Goal: Information Seeking & Learning: Learn about a topic

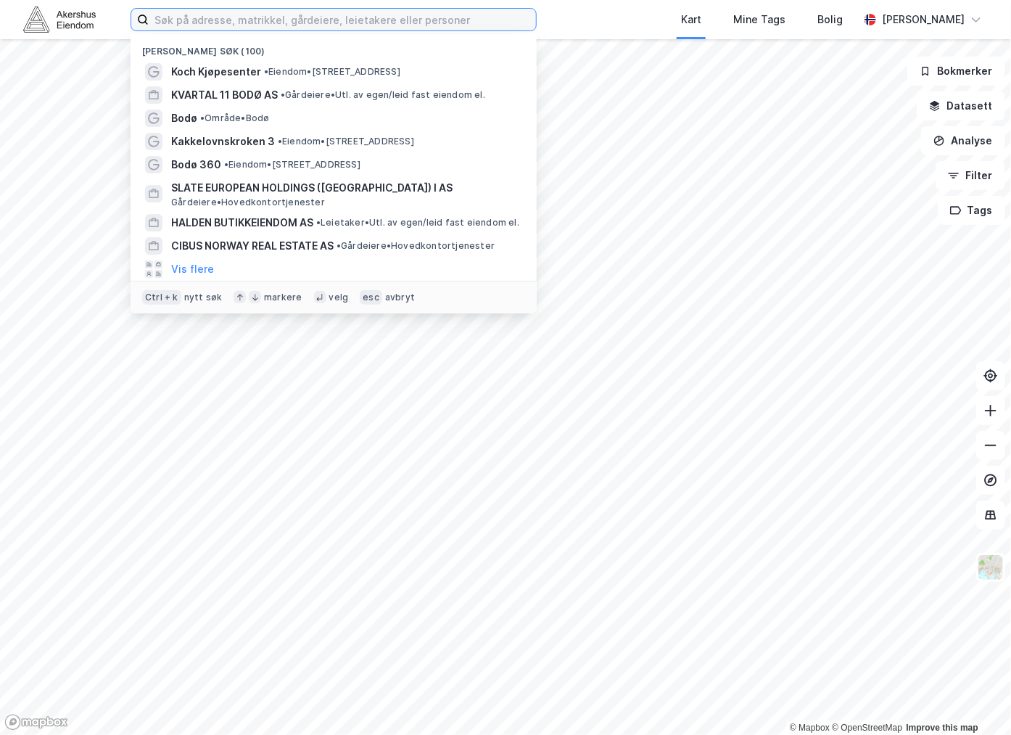
click at [236, 20] on input at bounding box center [342, 20] width 387 height 22
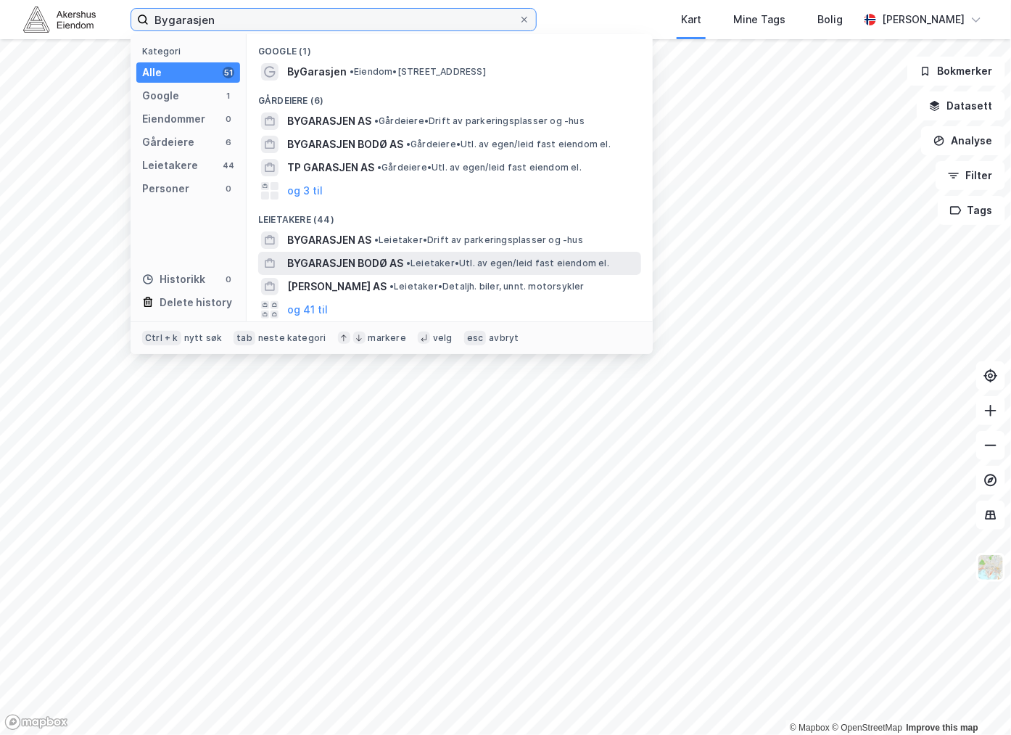
type input "Bygarasjen"
click at [367, 269] on span "BYGARASJEN BODØ AS" at bounding box center [345, 263] width 116 height 17
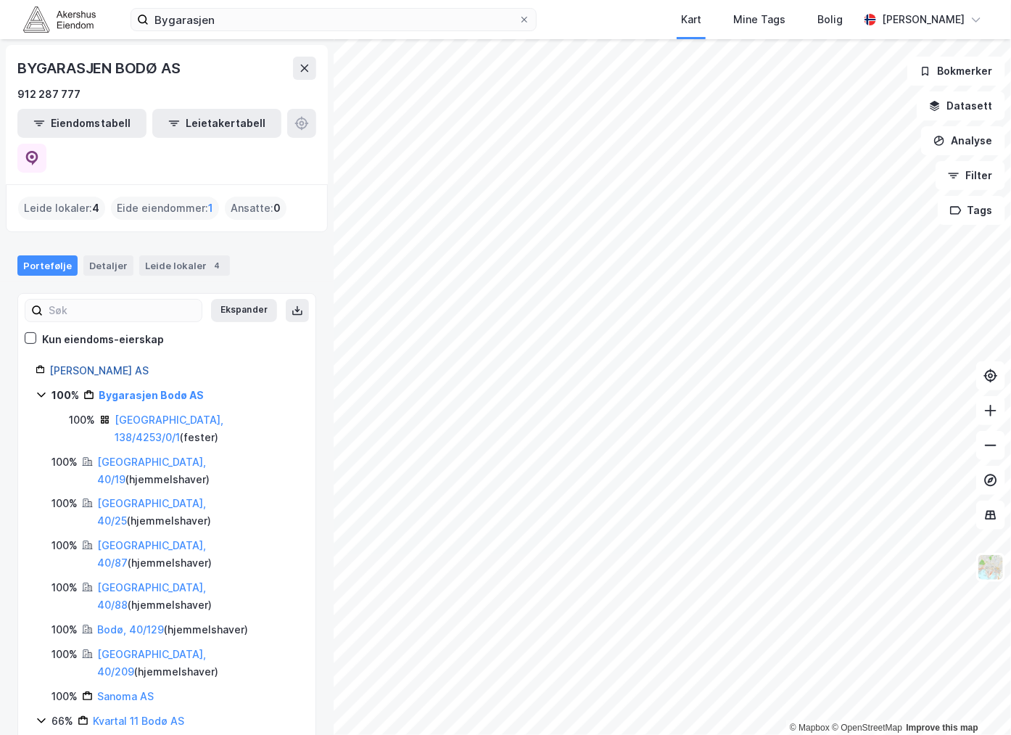
click at [84, 364] on link "[PERSON_NAME] AS" at bounding box center [98, 370] width 99 height 12
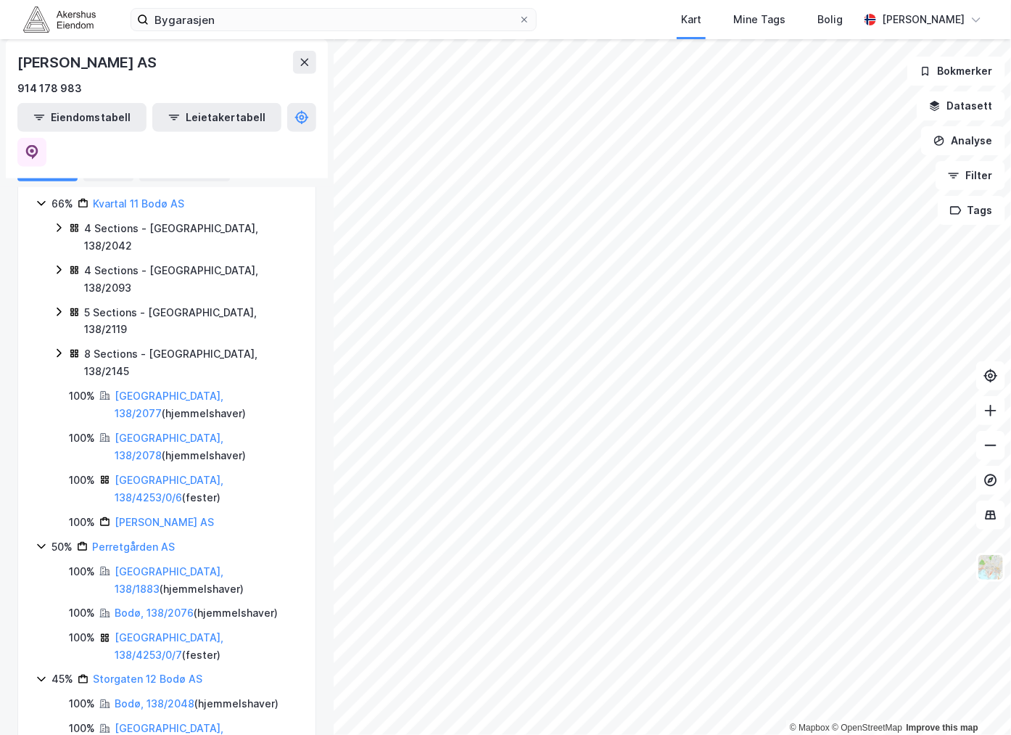
scroll to position [577, 0]
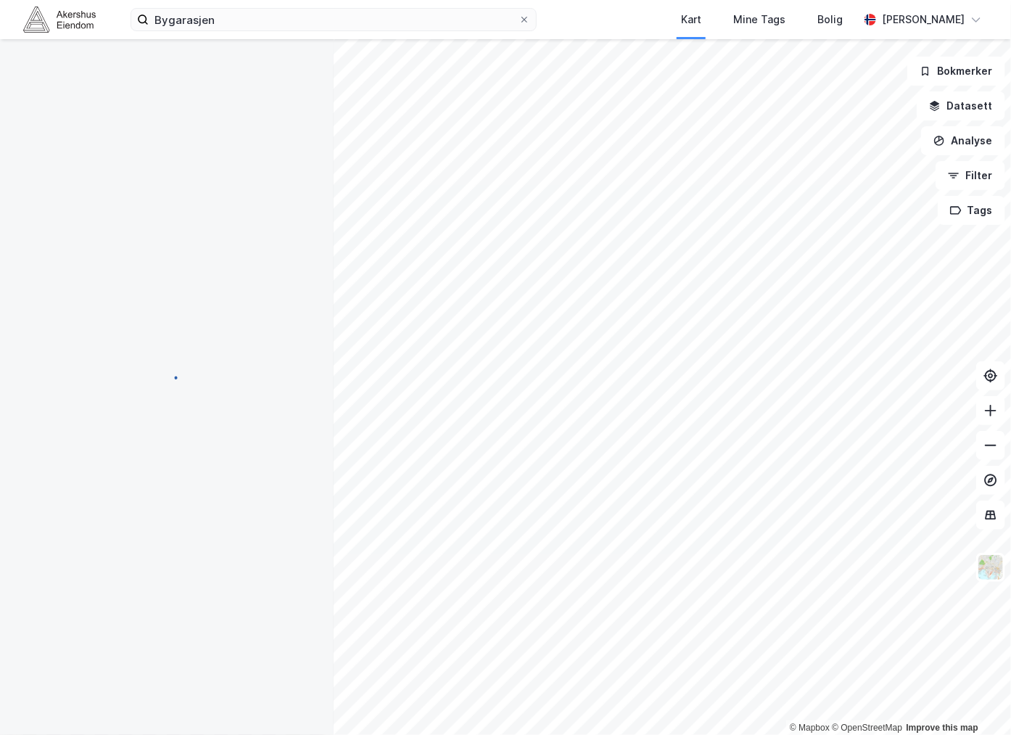
scroll to position [0, 0]
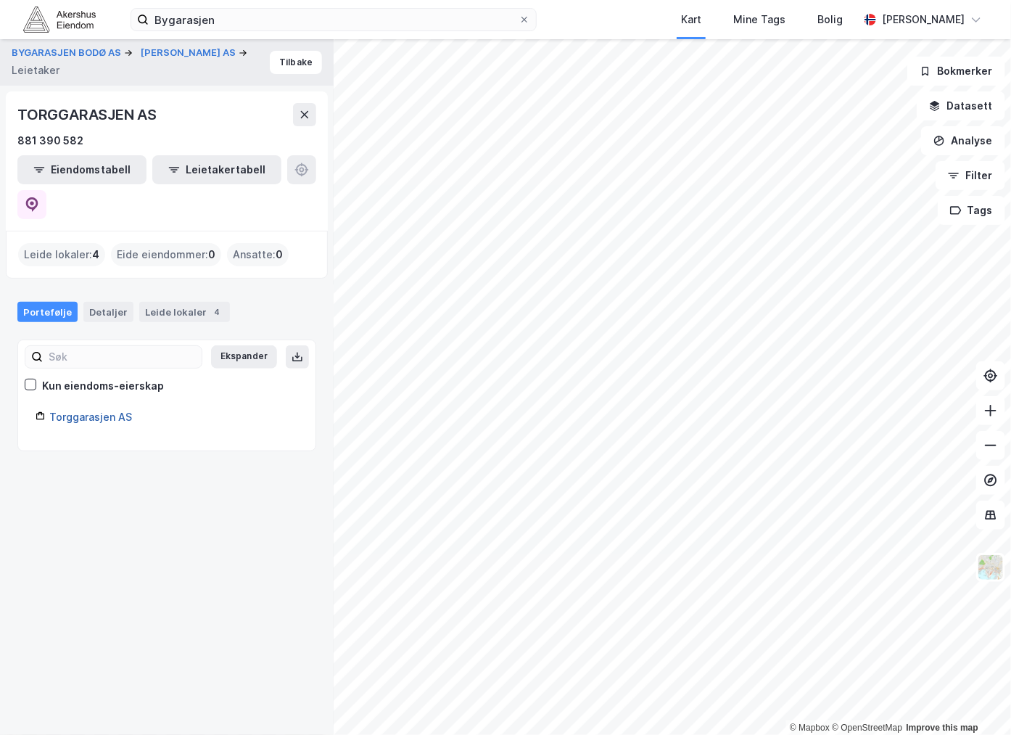
click at [94, 410] on link "Torggarasjen AS" at bounding box center [90, 416] width 83 height 12
click at [83, 410] on link "Torggarasjen AS" at bounding box center [90, 416] width 83 height 12
click at [180, 302] on div "Leide lokaler 4" at bounding box center [184, 312] width 91 height 20
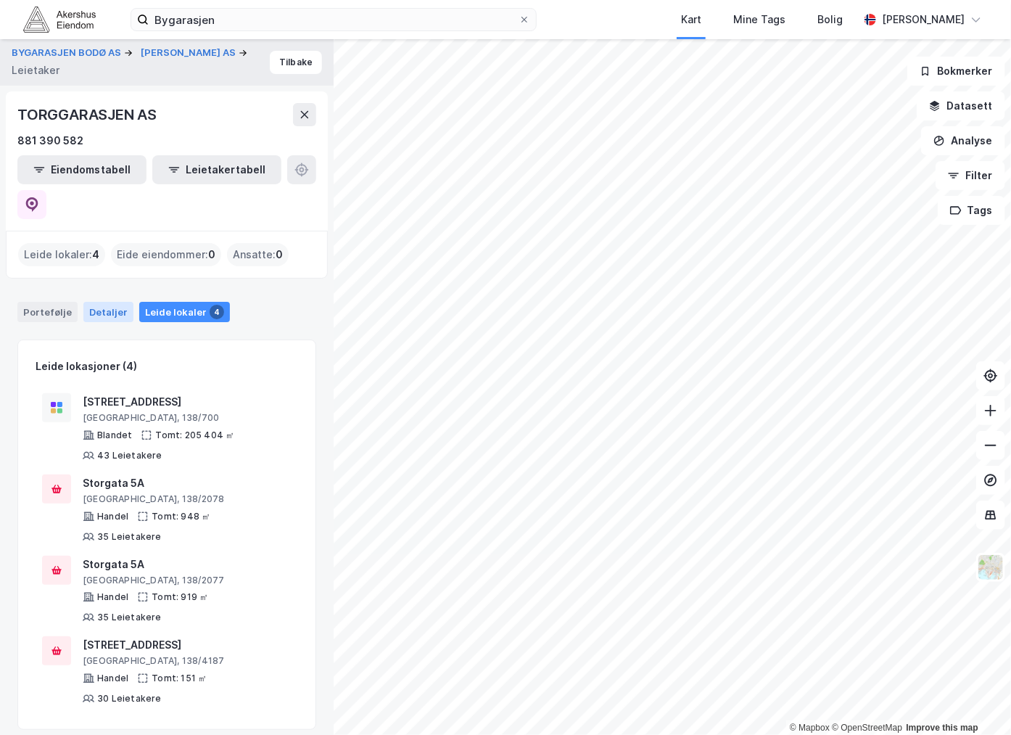
click at [109, 302] on div "Detaljer" at bounding box center [108, 312] width 50 height 20
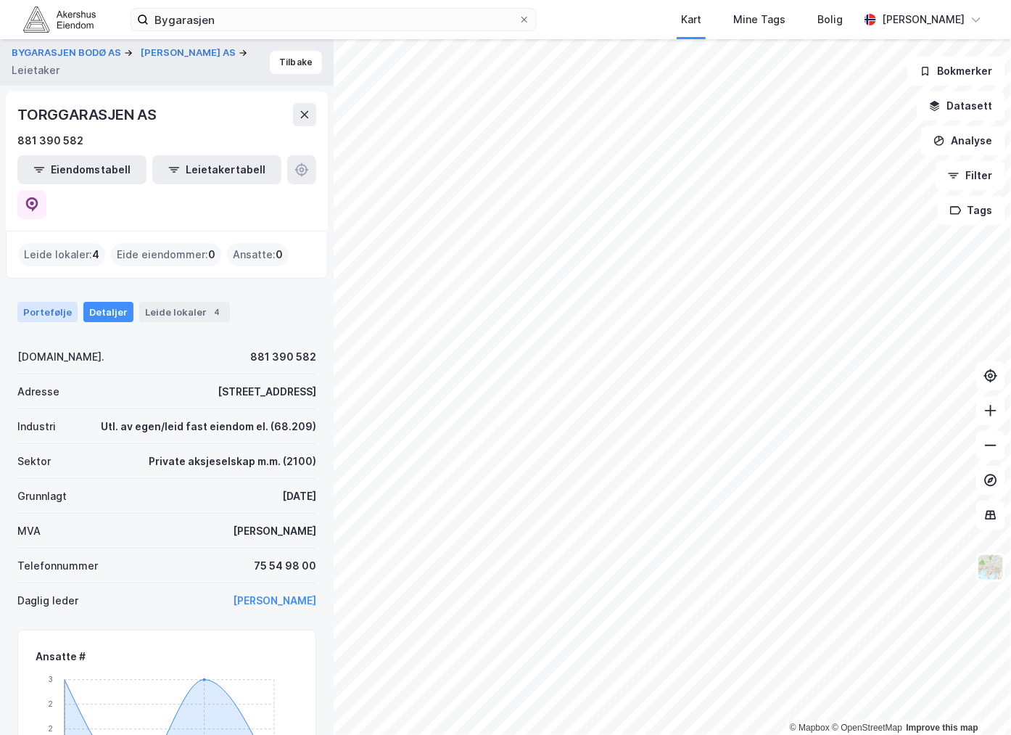
click at [44, 302] on div "Portefølje" at bounding box center [47, 312] width 60 height 20
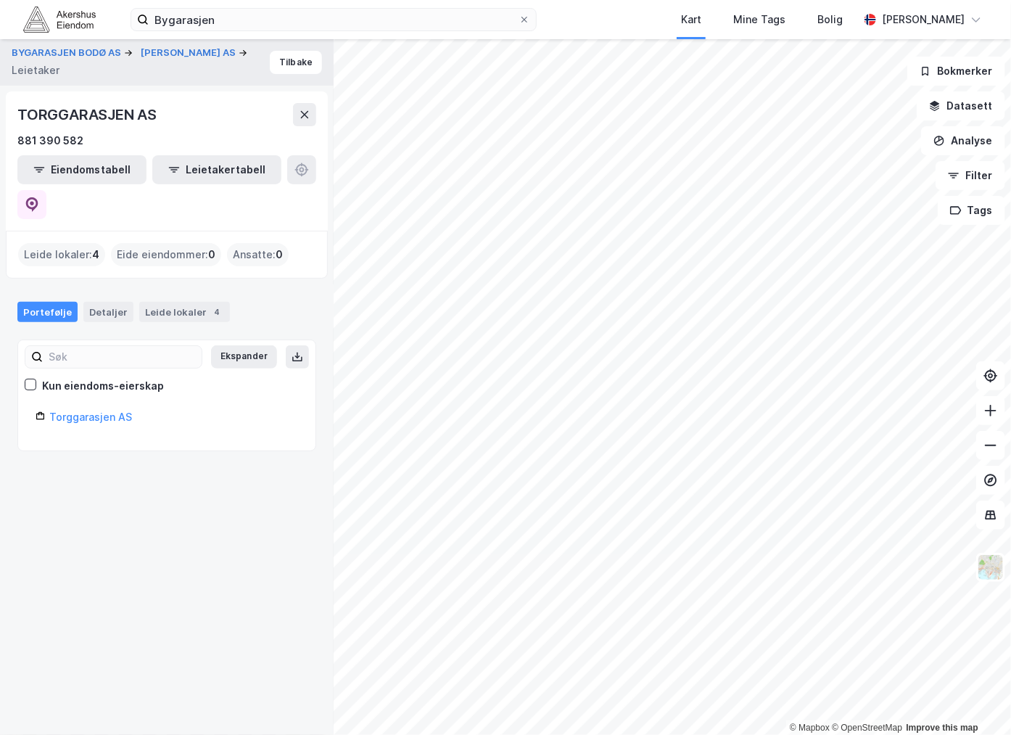
click at [75, 243] on div "Leide lokaler : 4" at bounding box center [61, 254] width 87 height 23
click at [73, 109] on div "TORGGARASJEN AS" at bounding box center [88, 114] width 142 height 23
click at [174, 54] on button "[PERSON_NAME] AS" at bounding box center [190, 53] width 98 height 15
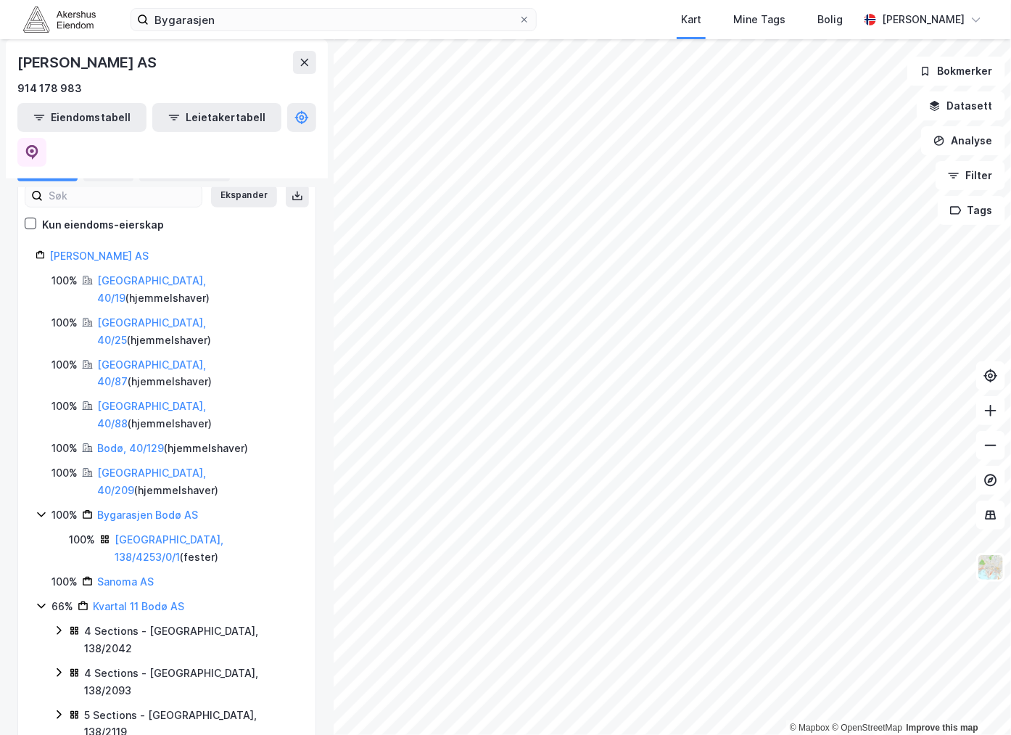
scroll to position [241, 0]
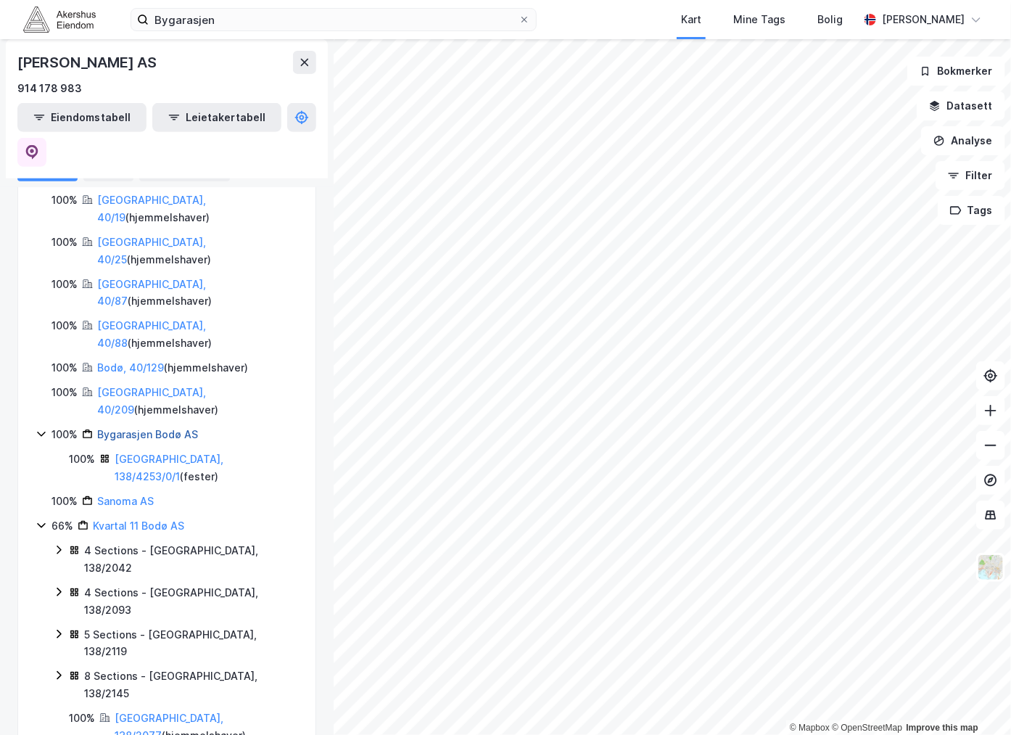
click at [129, 428] on link "Bygarasjen Bodø AS" at bounding box center [147, 434] width 101 height 12
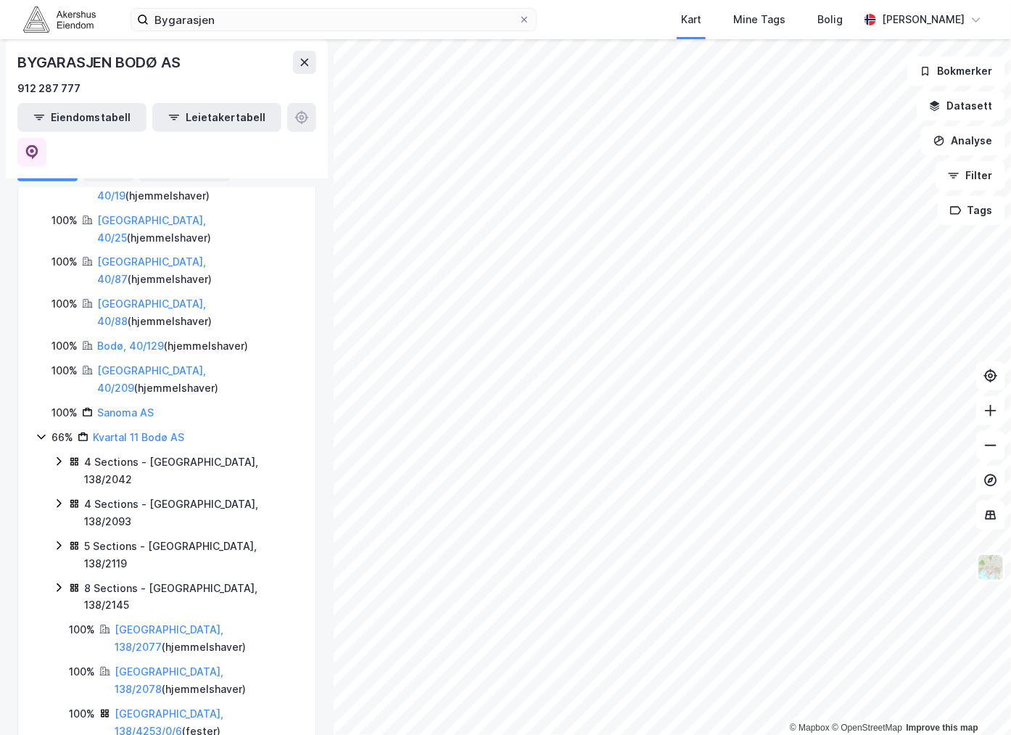
scroll to position [194, 0]
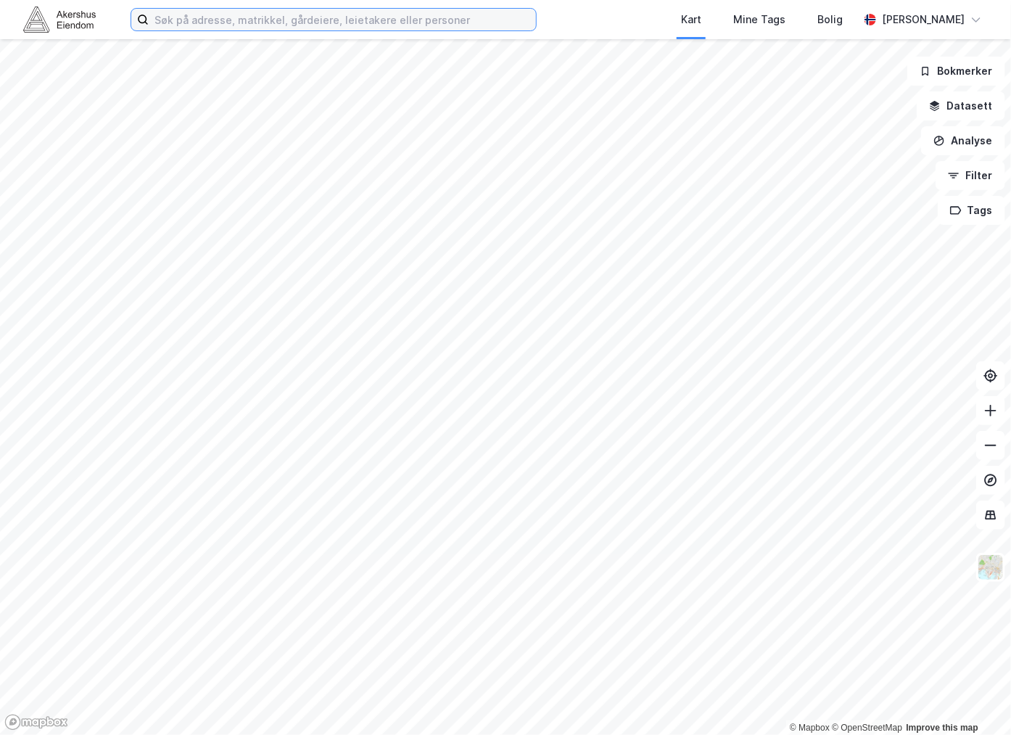
click at [344, 12] on input at bounding box center [342, 20] width 387 height 22
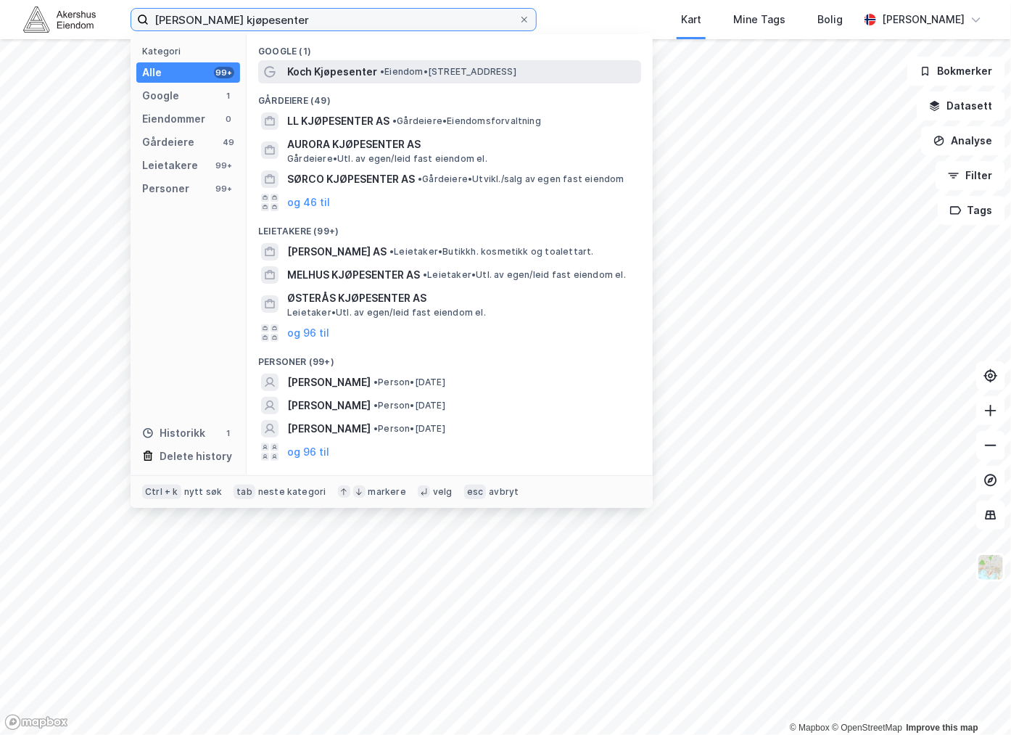
type input "Koch kjøpesenter"
click at [339, 64] on span "Koch Kjøpesenter" at bounding box center [332, 71] width 90 height 17
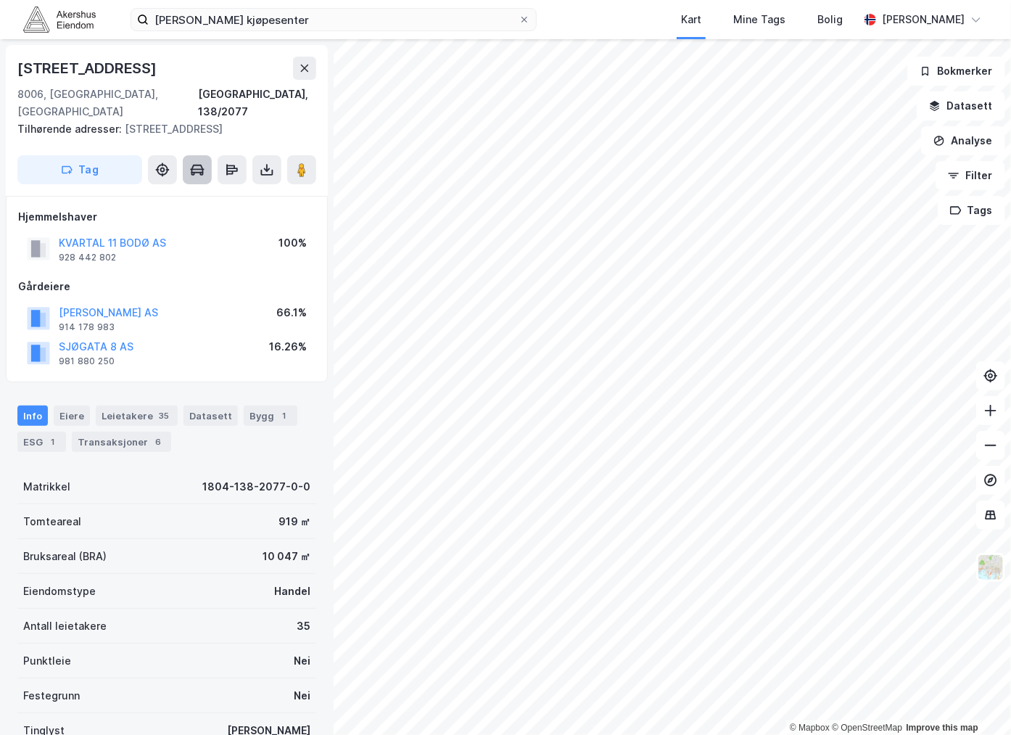
click at [199, 165] on icon at bounding box center [197, 169] width 12 height 9
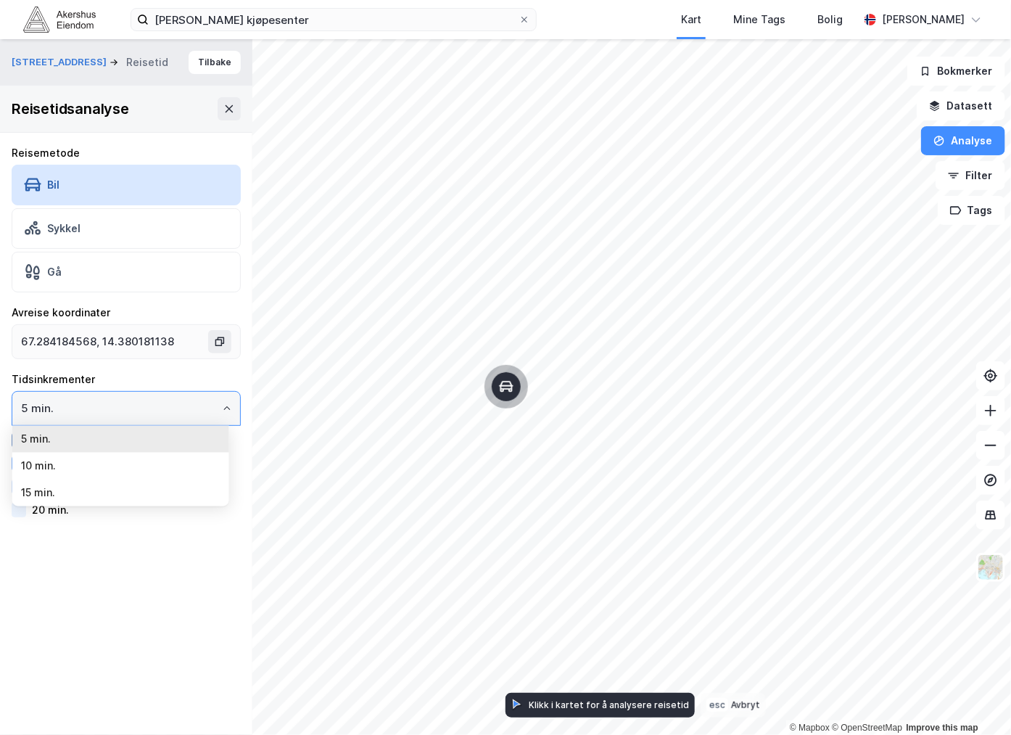
click at [88, 402] on input "5 min." at bounding box center [126, 408] width 228 height 33
click at [51, 468] on li "10 min." at bounding box center [120, 465] width 217 height 27
click at [91, 404] on input "10 min." at bounding box center [126, 408] width 228 height 33
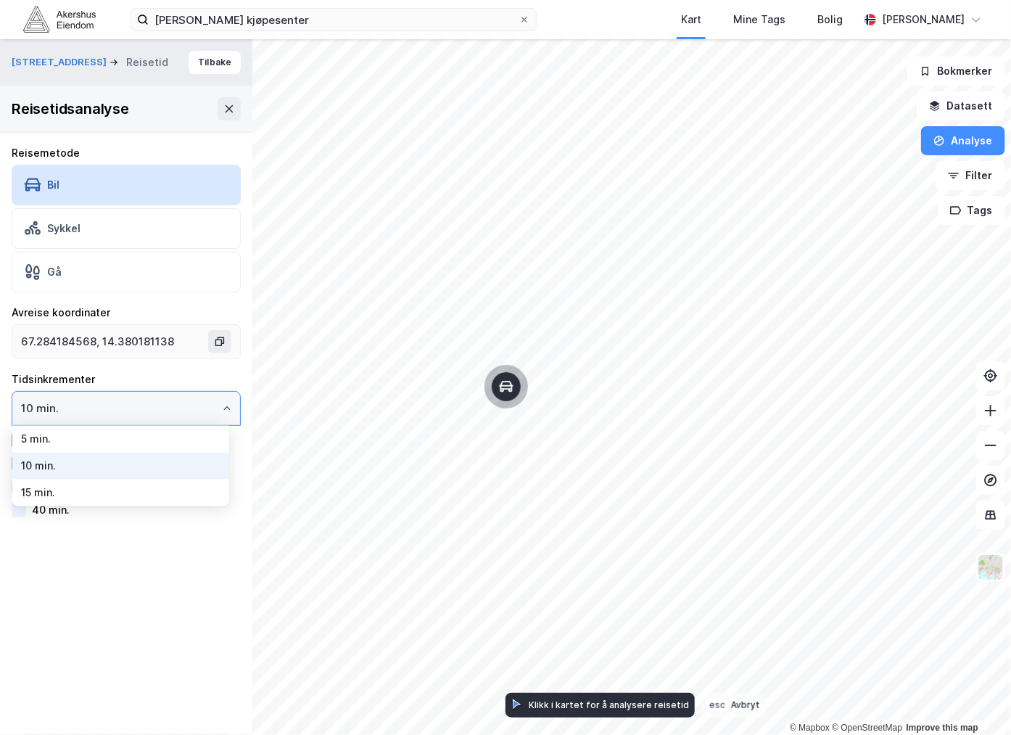
click at [70, 495] on li "15 min." at bounding box center [120, 492] width 217 height 27
type input "15 min."
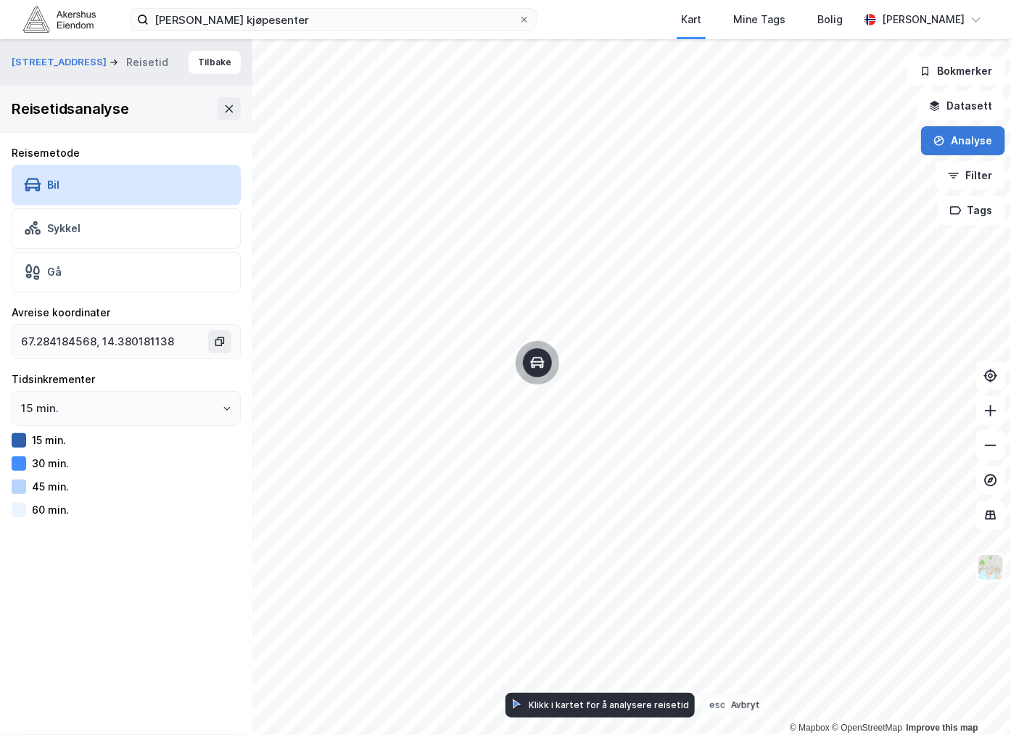
click at [975, 144] on button "Analyse" at bounding box center [963, 140] width 84 height 29
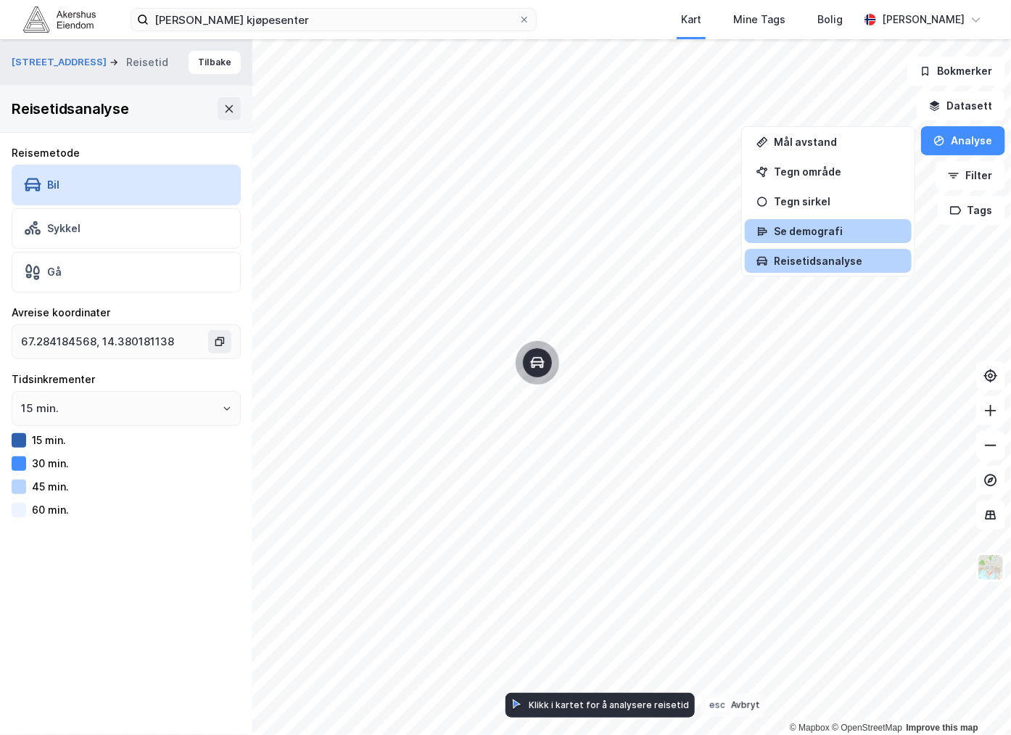
click at [841, 238] on div "Se demografi" at bounding box center [828, 231] width 167 height 24
